Goal: Transaction & Acquisition: Purchase product/service

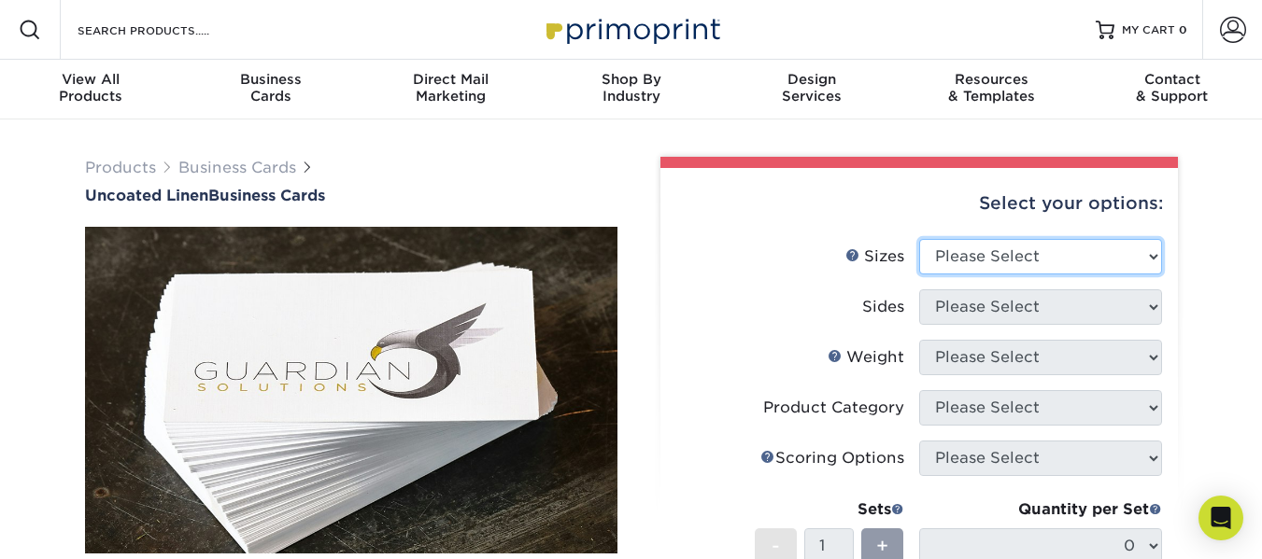
click at [1149, 255] on select "Please Select 2" x 3.5" - Standard 2" x 7" - Foldover Card 2.125" x 3.375" - Eu…" at bounding box center [1040, 256] width 243 height 35
select select "2.00x3.50"
click at [919, 239] on select "Please Select 2" x 3.5" - Standard 2" x 7" - Foldover Card 2.125" x 3.375" - Eu…" at bounding box center [1040, 256] width 243 height 35
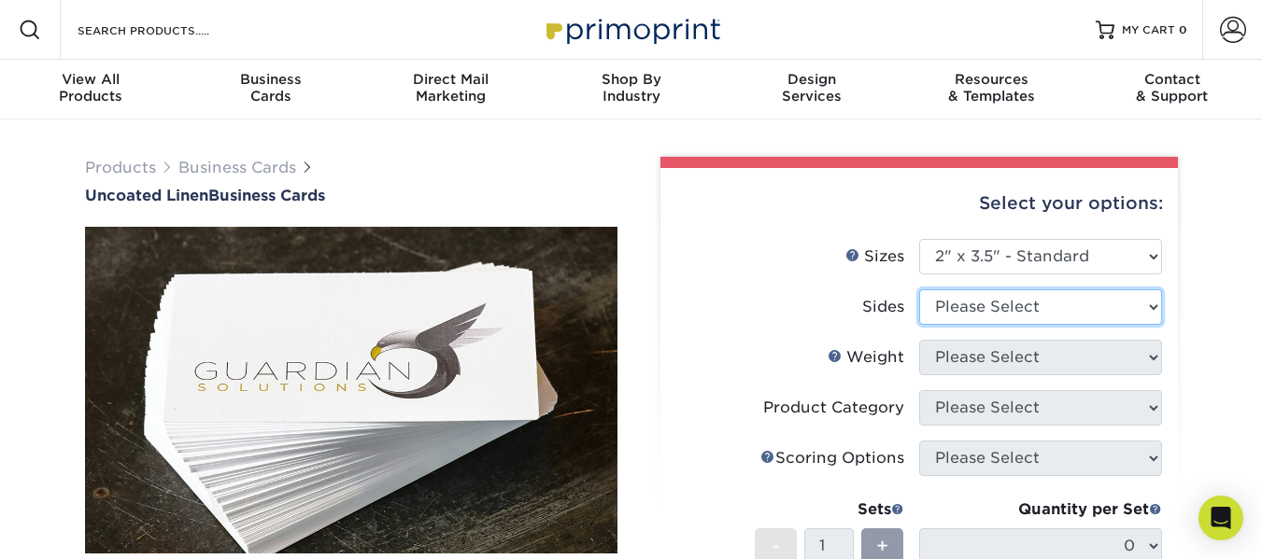
click at [1153, 306] on select "Please Select Print Both Sides Print Front Only" at bounding box center [1040, 307] width 243 height 35
select select "13abbda7-1d64-4f25-8bb2-c179b224825d"
click at [919, 290] on select "Please Select Print Both Sides Print Front Only" at bounding box center [1040, 307] width 243 height 35
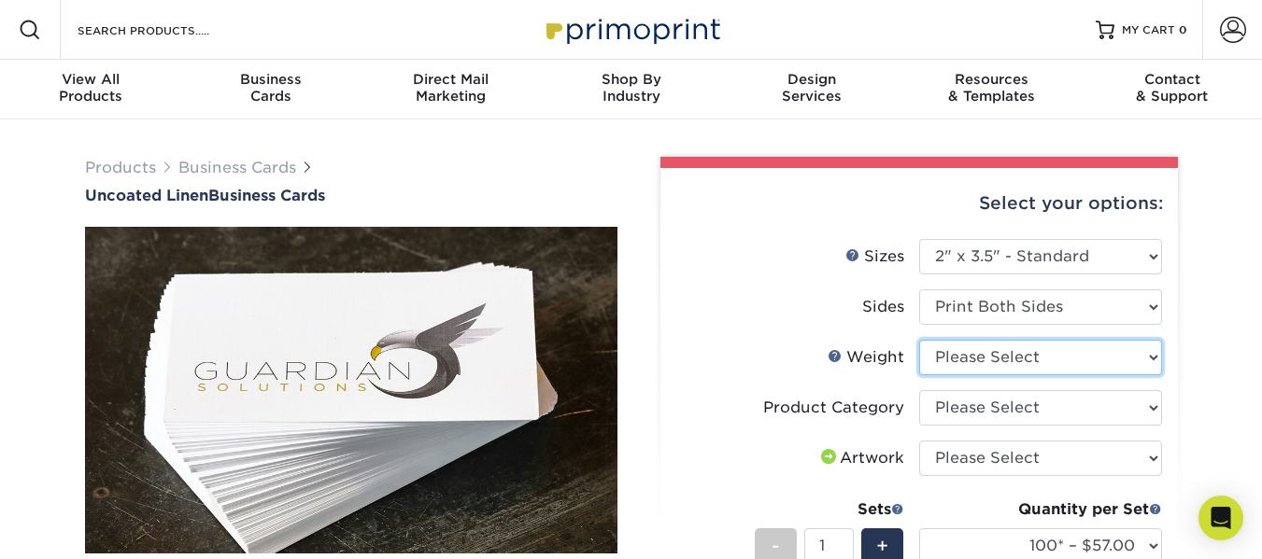
click at [1150, 355] on select "Please Select 100LB" at bounding box center [1040, 357] width 243 height 35
select select "100LB"
click at [919, 340] on select "Please Select 100LB" at bounding box center [1040, 357] width 243 height 35
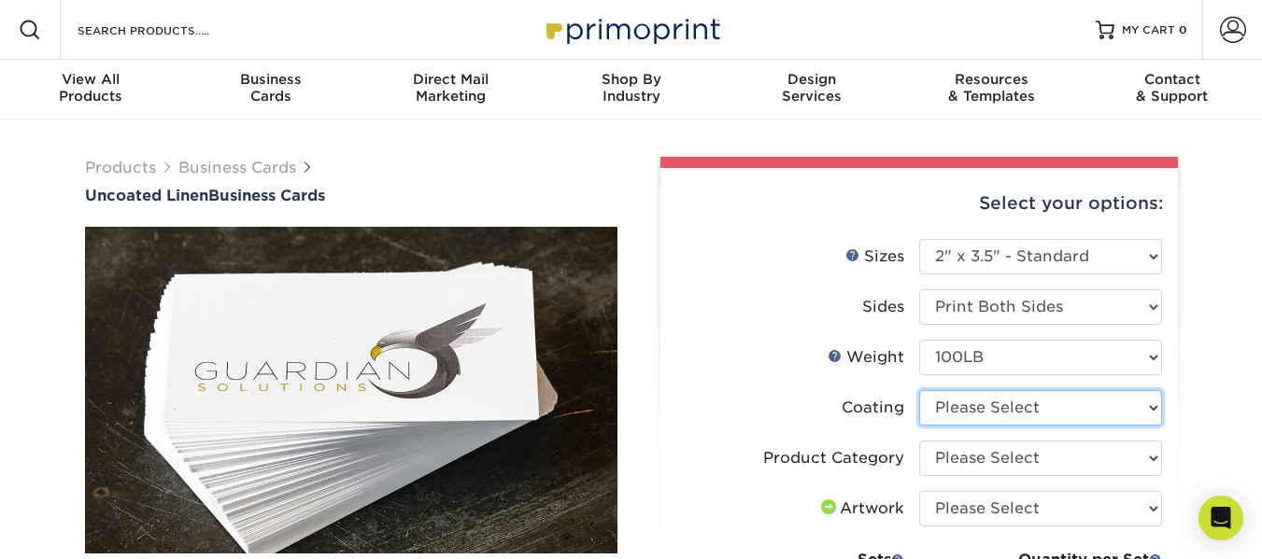
click at [1154, 408] on select at bounding box center [1040, 407] width 243 height 35
select select "3e7618de-abca-4bda-9f97-8b9129e913d8"
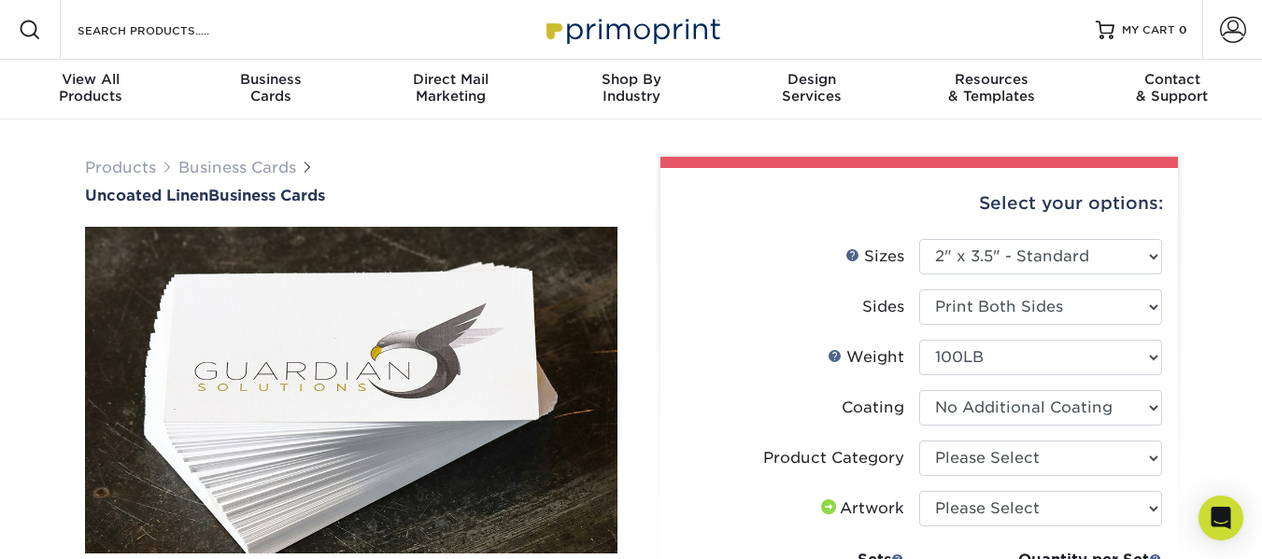
click at [919, 390] on select at bounding box center [1040, 407] width 243 height 35
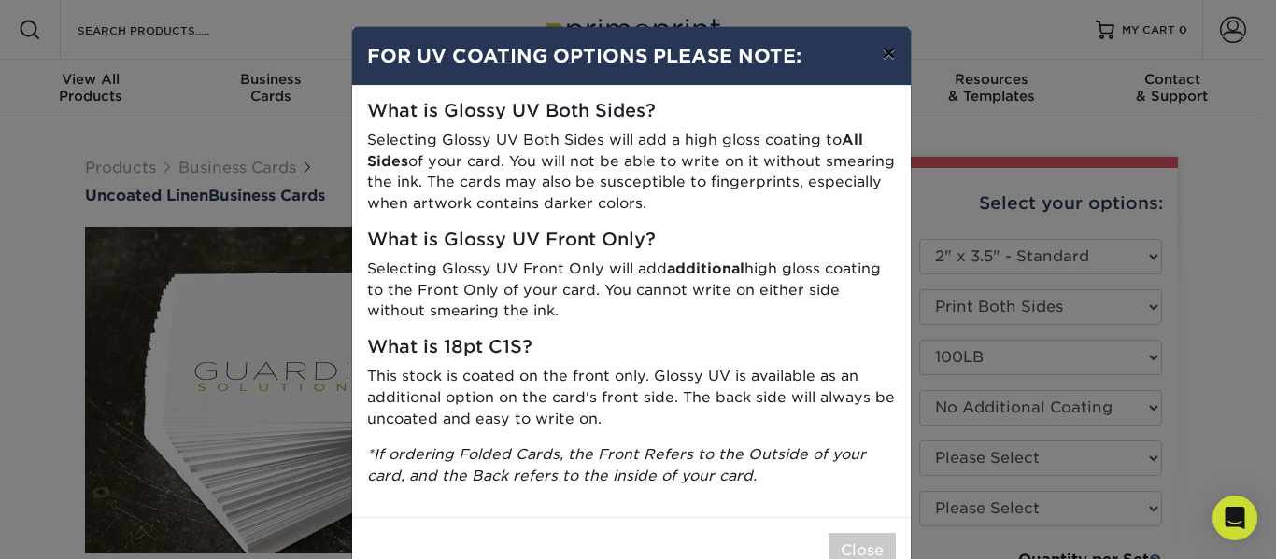
click at [882, 52] on button "×" at bounding box center [888, 53] width 43 height 52
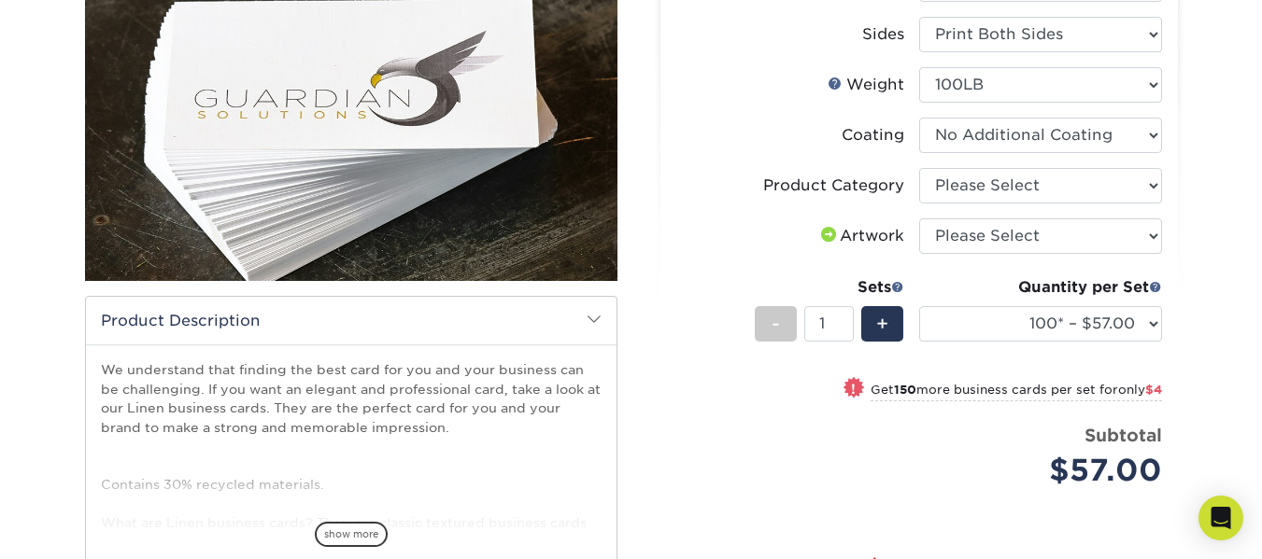
scroll to position [280, 0]
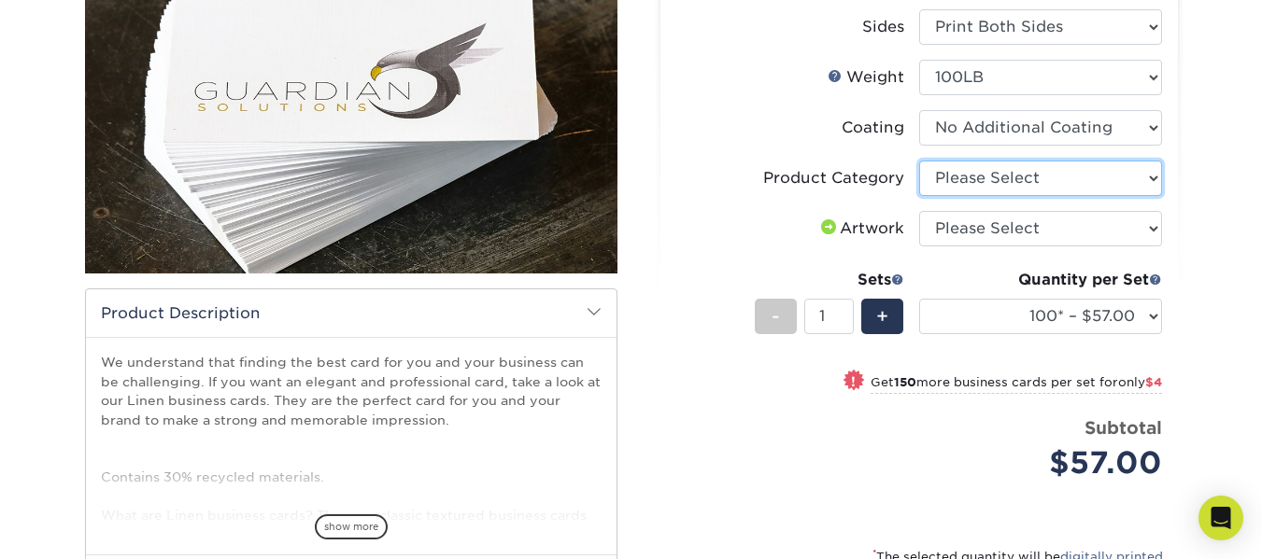
click at [1152, 178] on select "Please Select Business Cards" at bounding box center [1040, 178] width 243 height 35
click at [1153, 177] on select "Please Select Business Cards" at bounding box center [1040, 178] width 243 height 35
select select "3b5148f1-0588-4f88-a218-97bcfdce65c1"
click at [919, 161] on select "Please Select Business Cards" at bounding box center [1040, 178] width 243 height 35
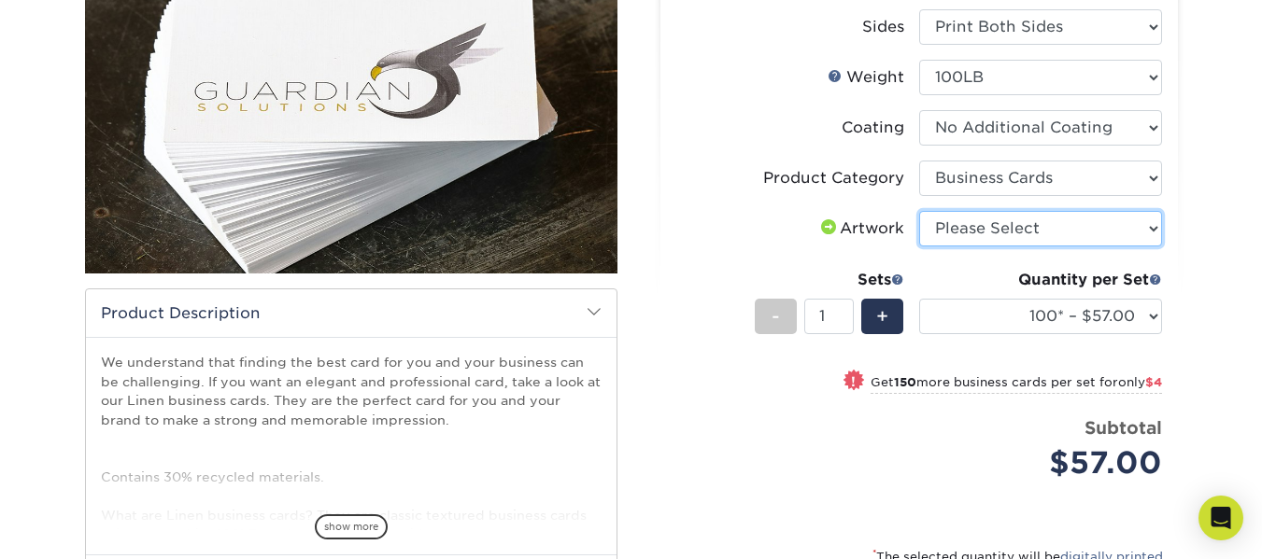
click at [1154, 225] on select "Please Select I will upload files I need a design - $100" at bounding box center [1040, 228] width 243 height 35
select select "upload"
click at [919, 211] on select "Please Select I will upload files I need a design - $100" at bounding box center [1040, 228] width 243 height 35
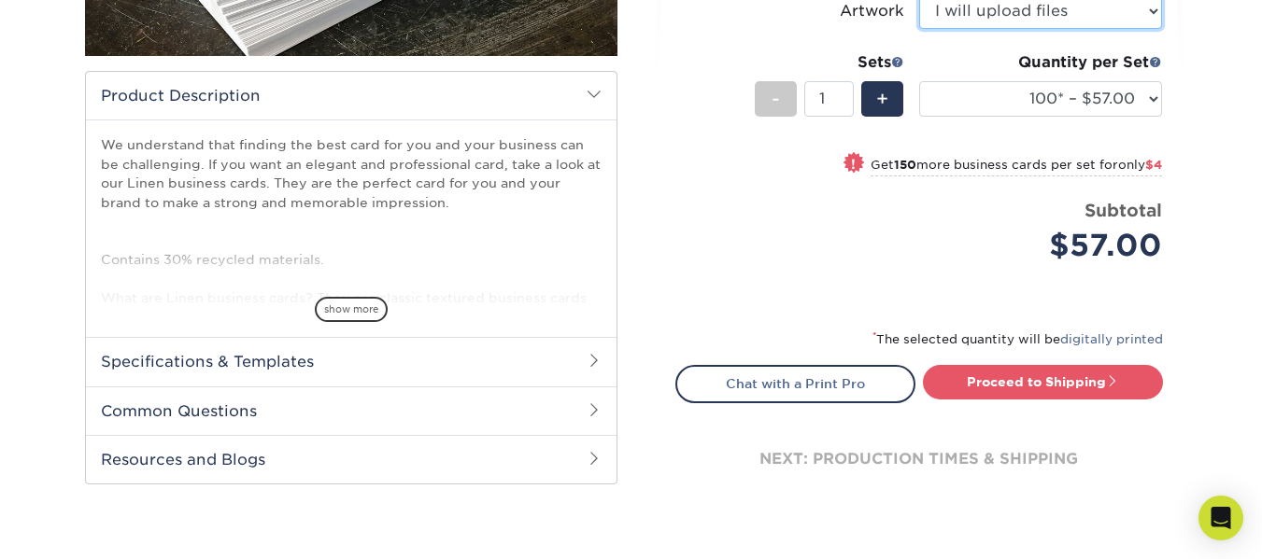
scroll to position [560, 0]
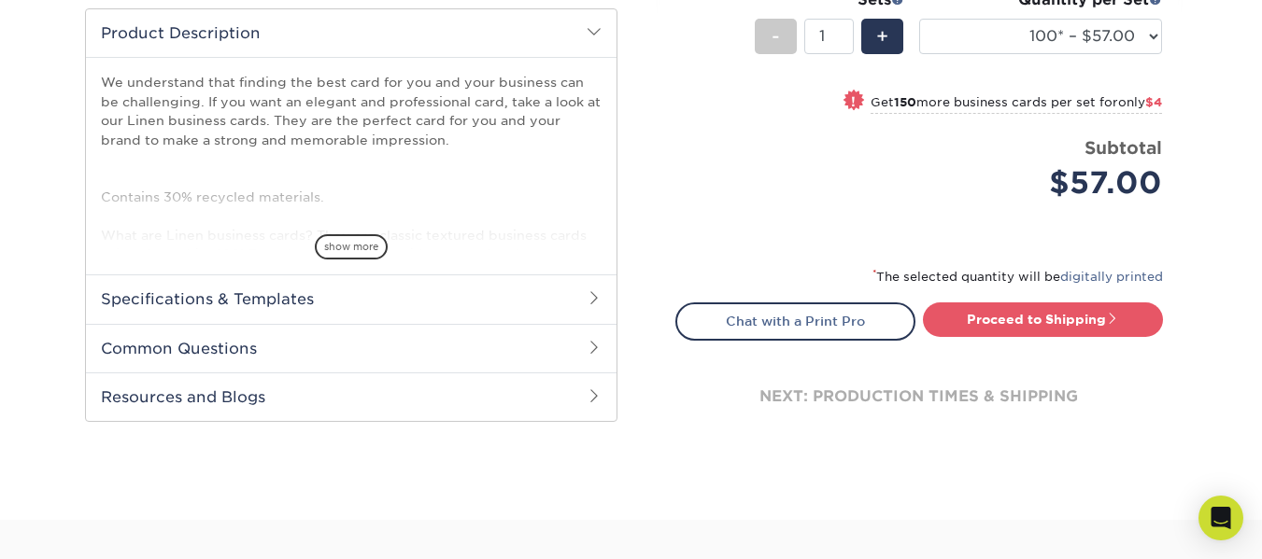
click at [423, 304] on h2 "Specifications & Templates" at bounding box center [351, 299] width 531 height 49
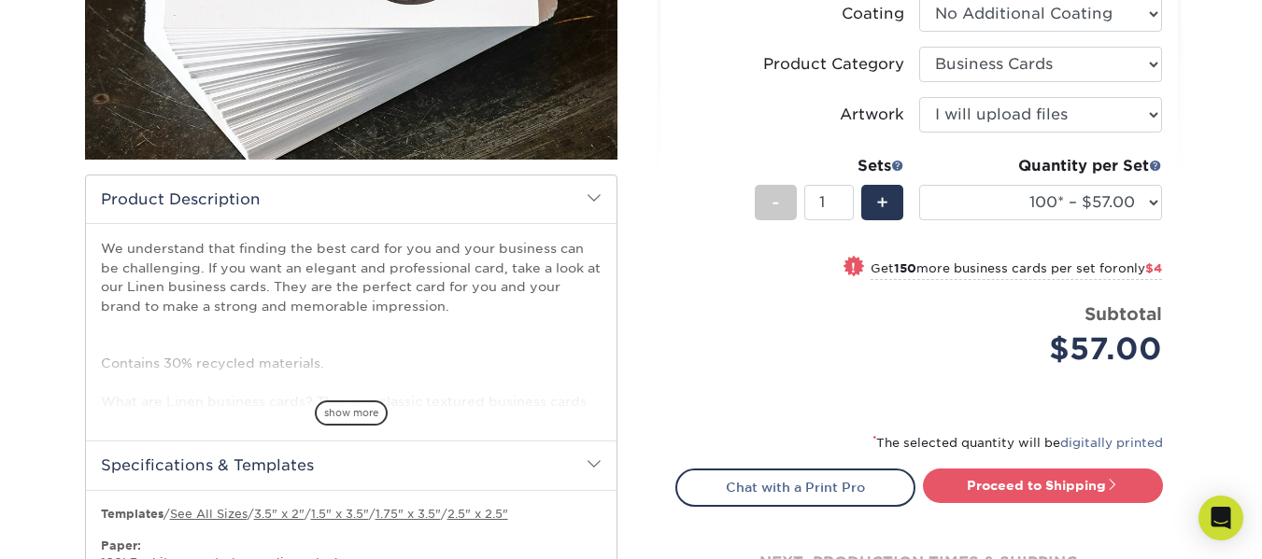
scroll to position [280, 0]
